Goal: Task Accomplishment & Management: Use online tool/utility

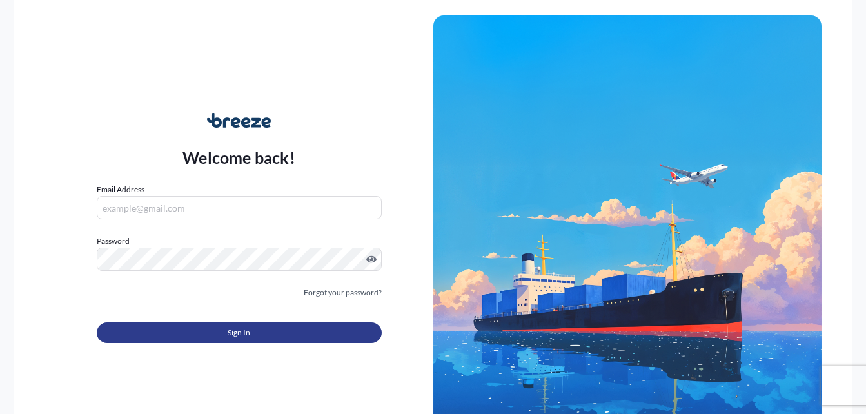
type input "[PERSON_NAME][EMAIL_ADDRESS][PERSON_NAME][DOMAIN_NAME]"
click at [256, 331] on button "Sign In" at bounding box center [239, 332] width 285 height 21
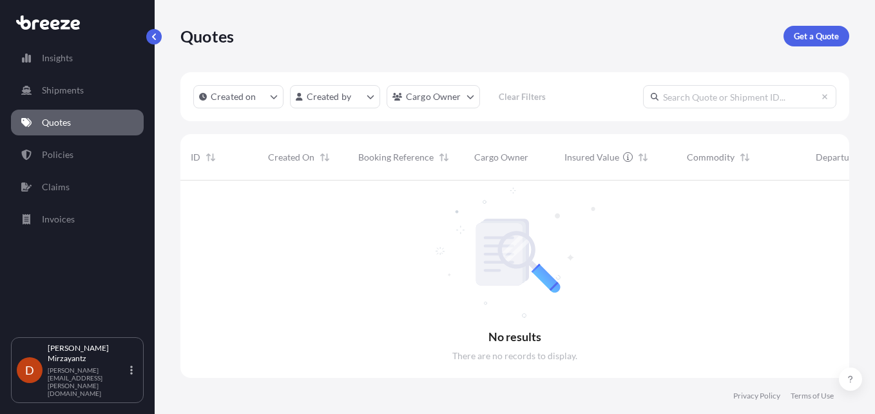
scroll to position [234, 659]
click at [83, 116] on link "Quotes" at bounding box center [77, 123] width 133 height 26
click at [61, 183] on p "Claims" at bounding box center [56, 186] width 28 height 13
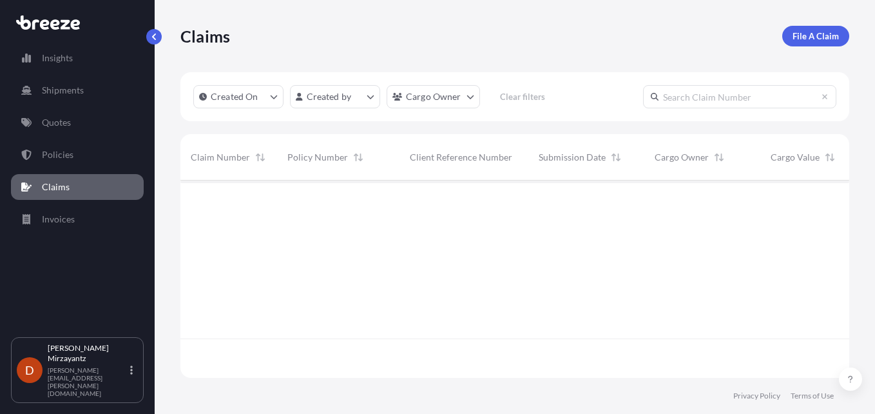
scroll to position [234, 659]
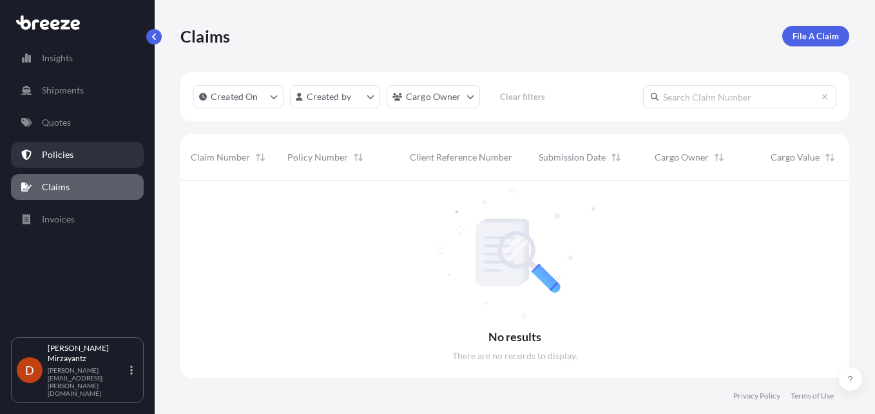
click at [72, 159] on p "Policies" at bounding box center [58, 154] width 32 height 13
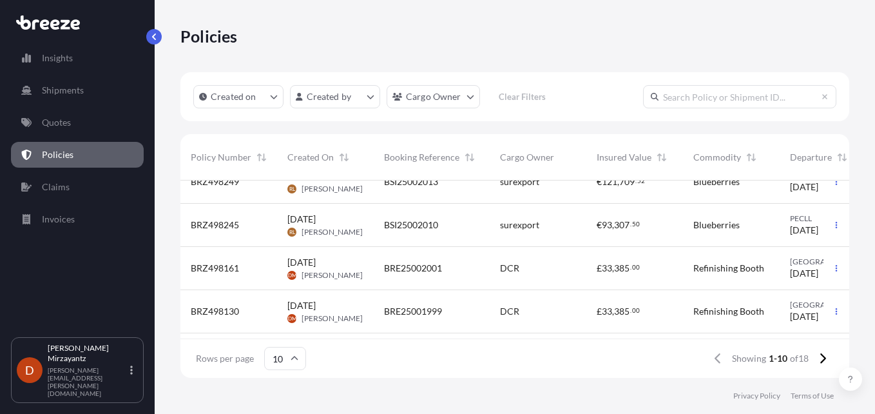
scroll to position [129, 0]
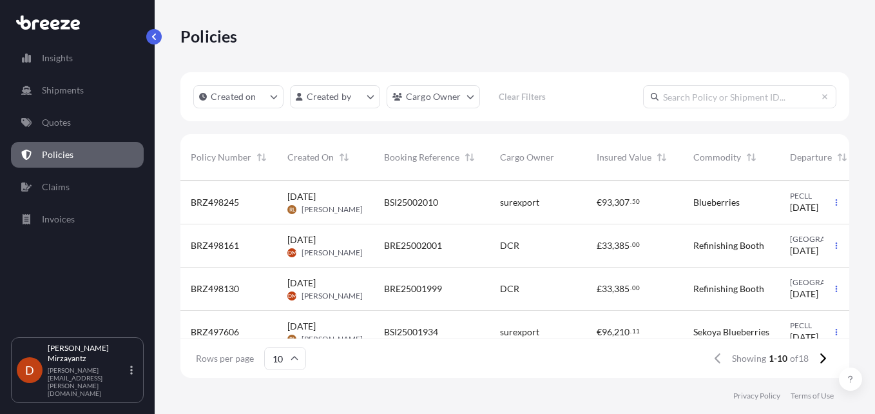
click at [453, 237] on div "BRE25002001" at bounding box center [432, 245] width 116 height 43
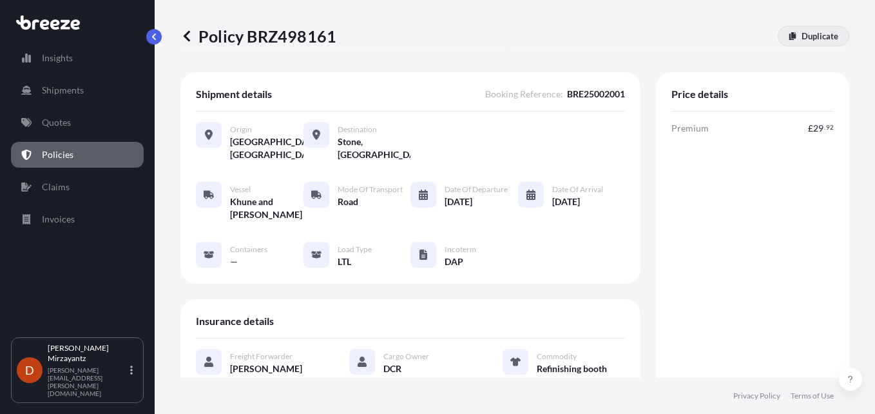
click at [807, 35] on p "Duplicate" at bounding box center [820, 36] width 37 height 13
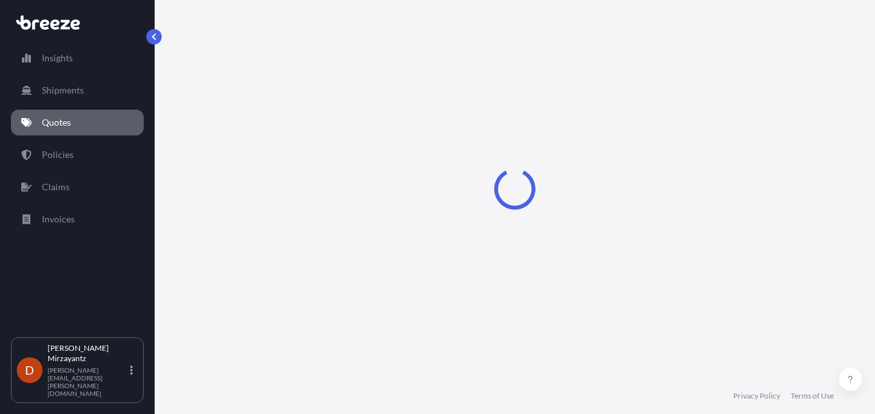
scroll to position [21, 0]
select select "Road"
select select "1"
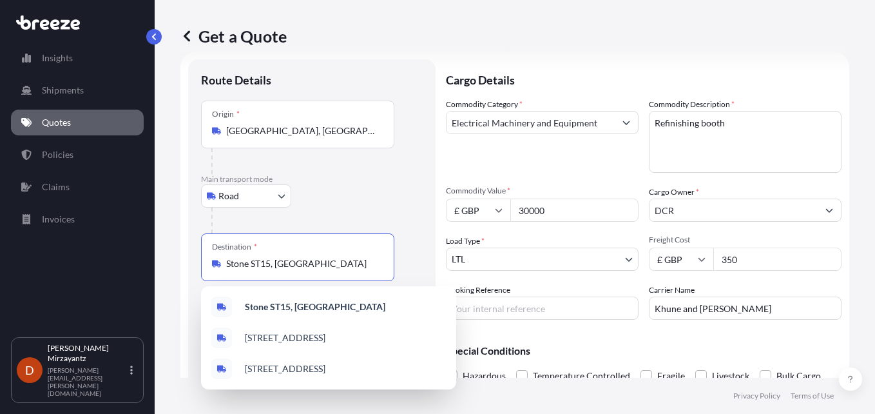
drag, startPoint x: 293, startPoint y: 266, endPoint x: 199, endPoint y: 269, distance: 94.8
click at [199, 269] on div "Route Details Place of loading Road Road Rail Origin * [GEOGRAPHIC_DATA], [GEOG…" at bounding box center [312, 244] width 248 height 371
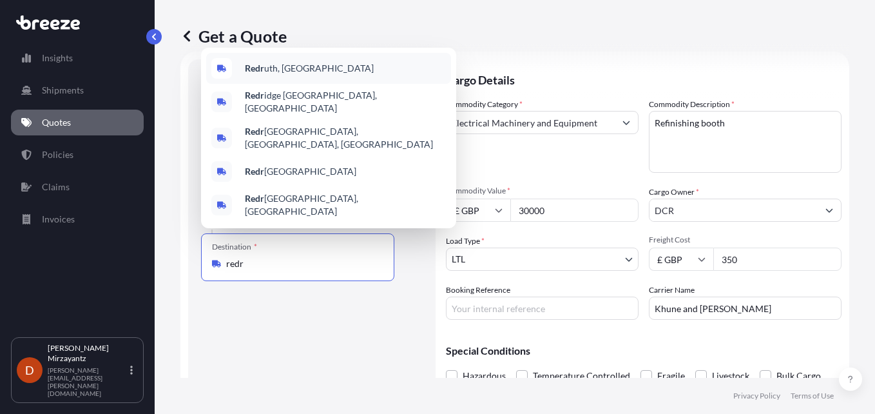
click at [305, 84] on div "Redr uth, [GEOGRAPHIC_DATA]" at bounding box center [328, 68] width 245 height 31
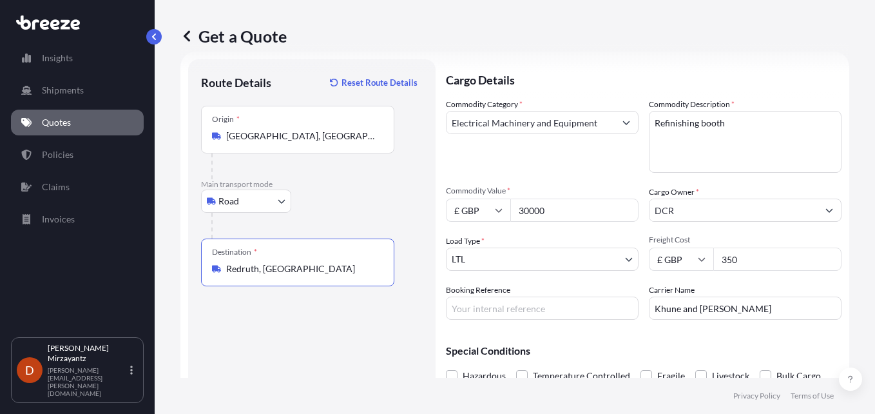
type input "Redruth, [GEOGRAPHIC_DATA]"
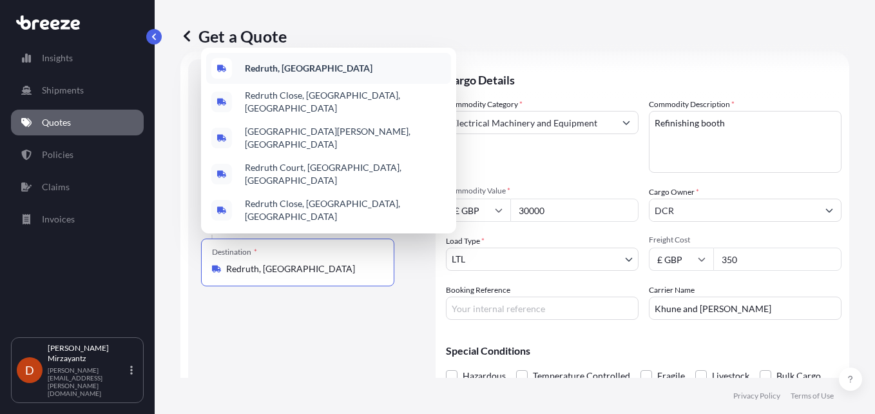
click at [258, 73] on b "Redruth, [GEOGRAPHIC_DATA]" at bounding box center [309, 68] width 128 height 11
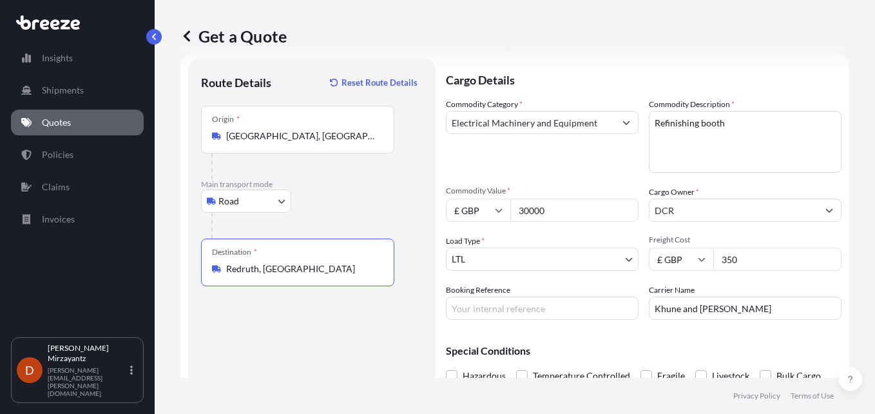
click at [485, 309] on input "Booking Reference" at bounding box center [542, 308] width 193 height 23
click at [487, 309] on input "Booking Reference" at bounding box center [542, 308] width 193 height 23
paste input "BRE25002026"
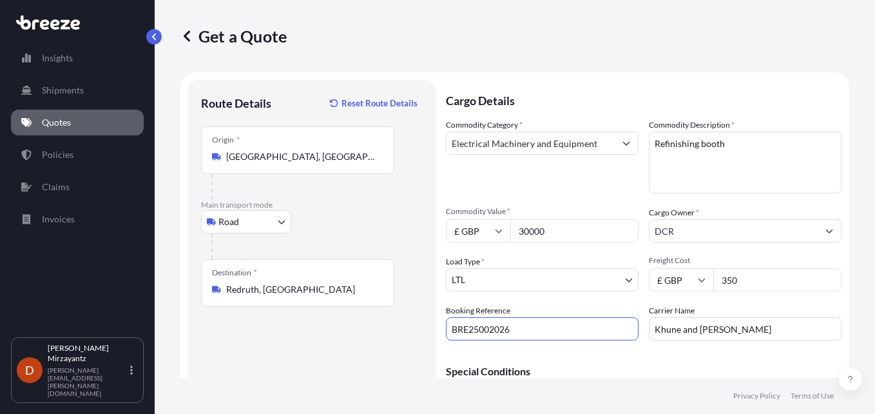
scroll to position [81, 0]
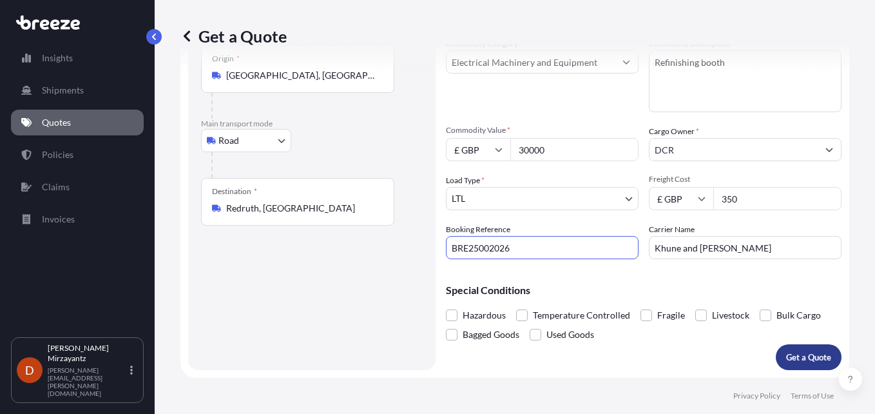
type input "BRE25002026"
click at [801, 358] on p "Get a Quote" at bounding box center [808, 357] width 45 height 13
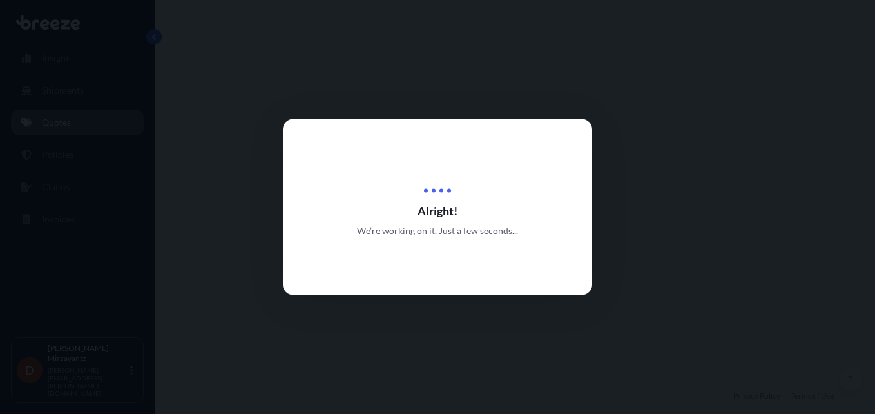
select select "Road"
select select "1"
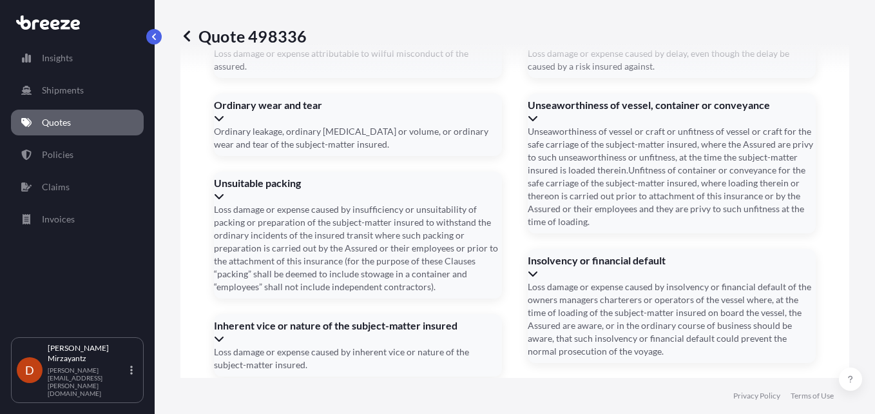
scroll to position [1671, 0]
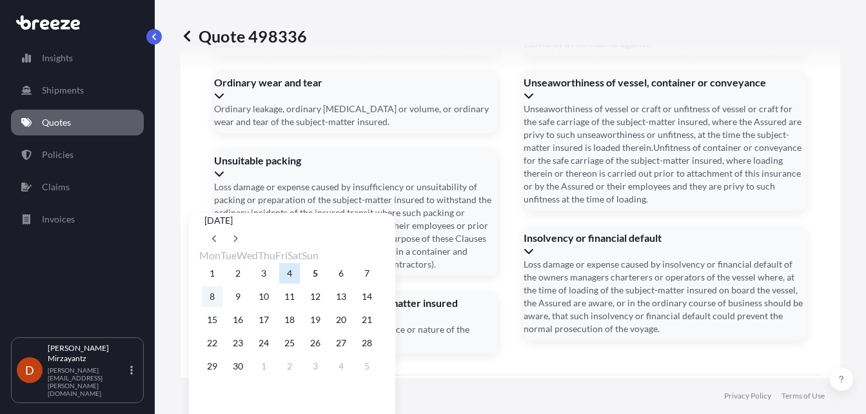
click at [208, 307] on button "8" at bounding box center [212, 296] width 21 height 21
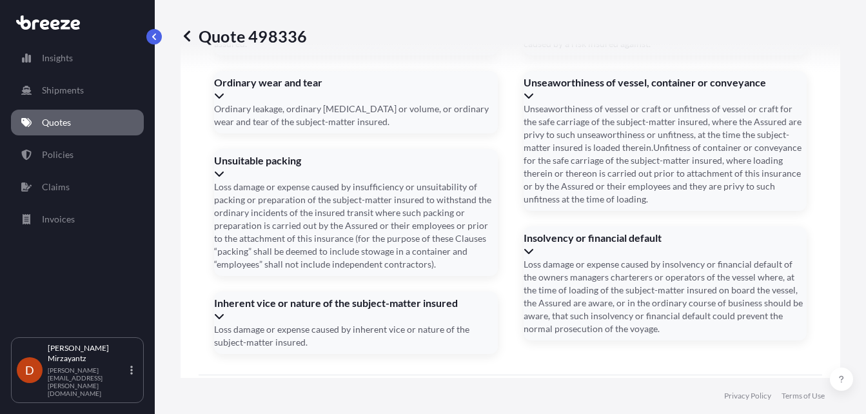
type input "[DATE]"
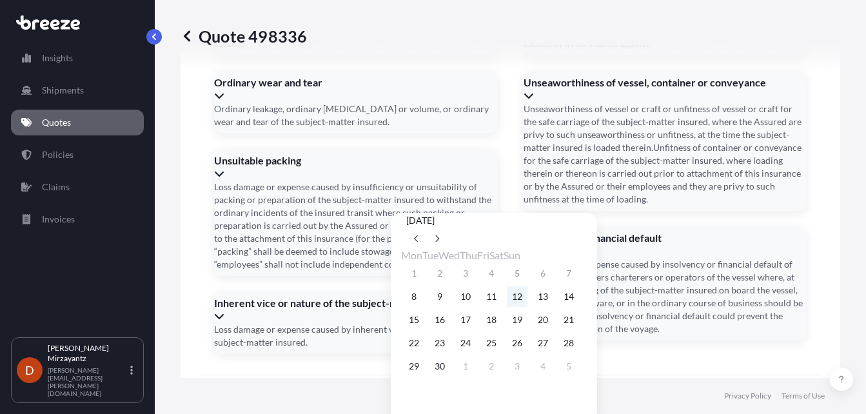
click at [527, 307] on button "12" at bounding box center [517, 296] width 21 height 21
type input "[DATE]"
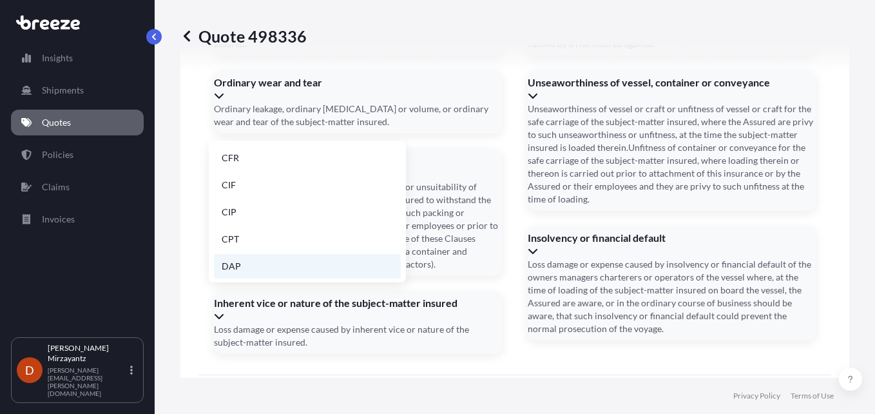
click at [251, 263] on li "DAP" at bounding box center [307, 266] width 187 height 24
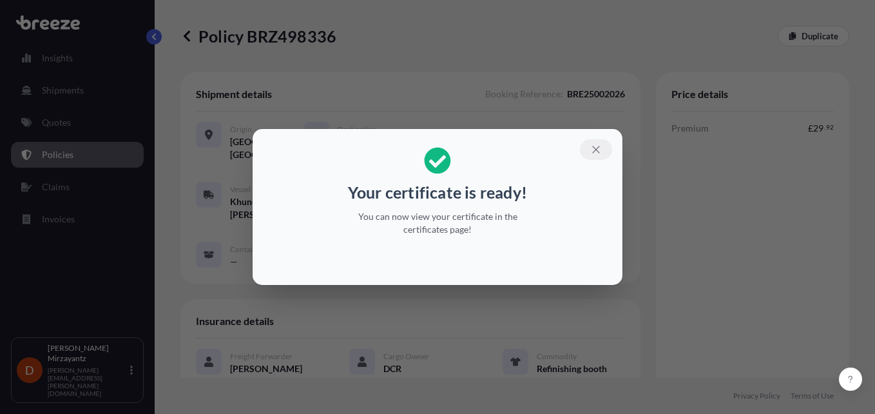
click at [596, 147] on icon "button" at bounding box center [596, 150] width 12 height 12
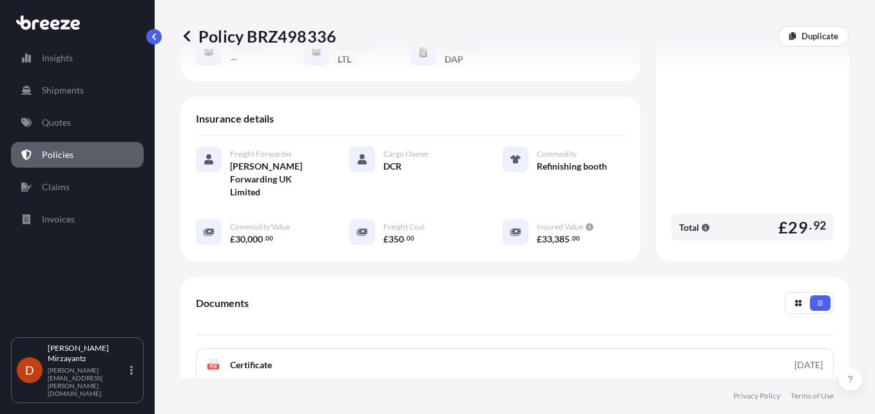
scroll to position [322, 0]
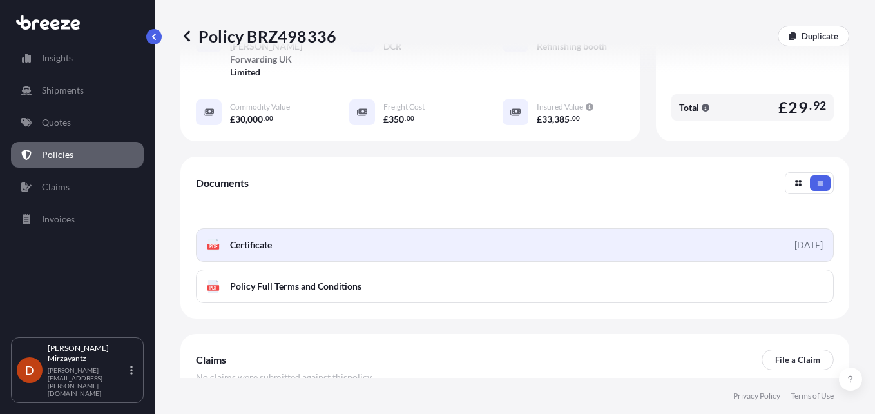
click at [520, 228] on link "PDF Certificate [DATE]" at bounding box center [515, 245] width 638 height 34
